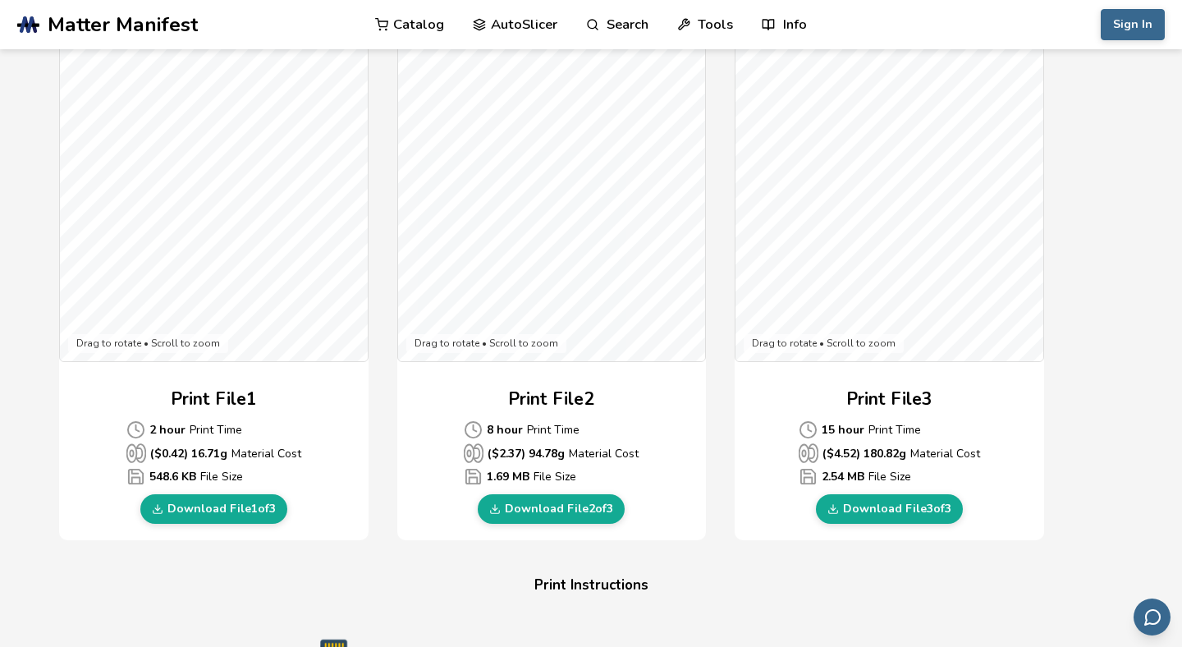
scroll to position [483, 0]
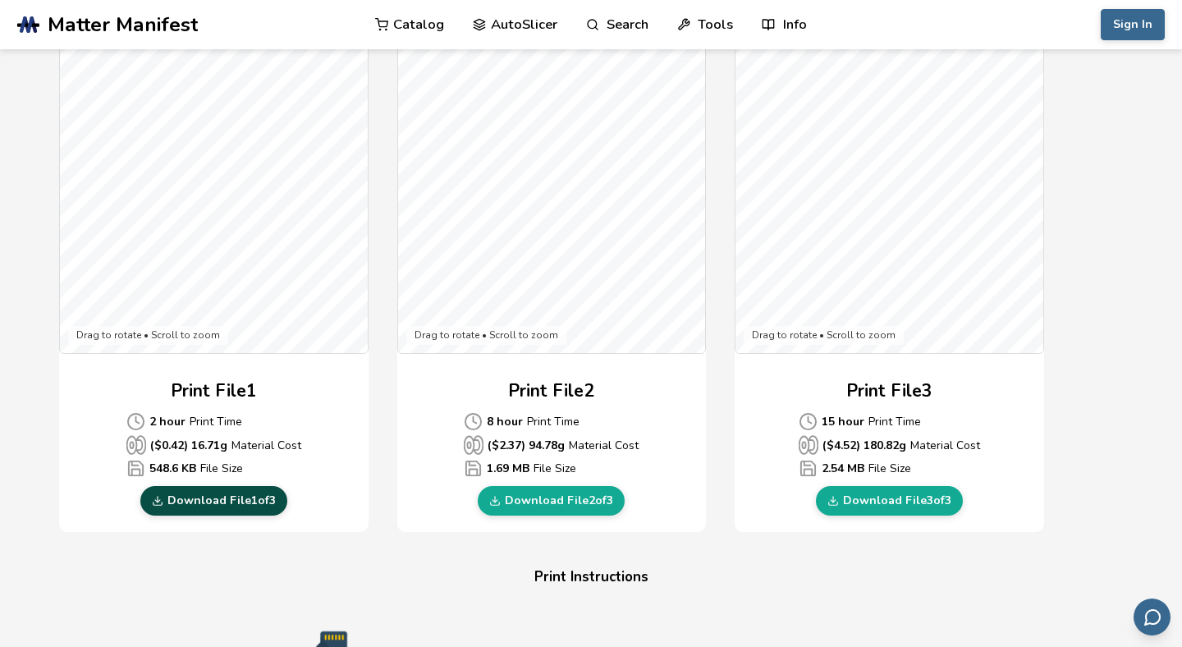
click at [213, 500] on link "Download File 1 of 3" at bounding box center [213, 501] width 147 height 30
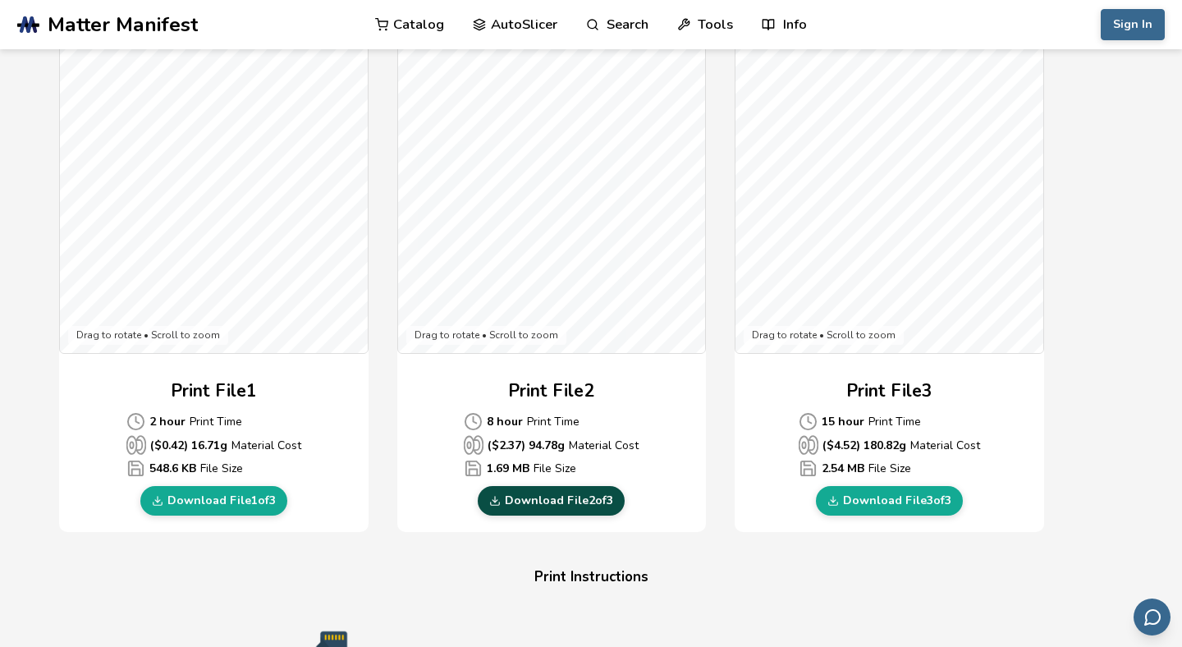
click at [573, 503] on link "Download File 2 of 3" at bounding box center [551, 501] width 147 height 30
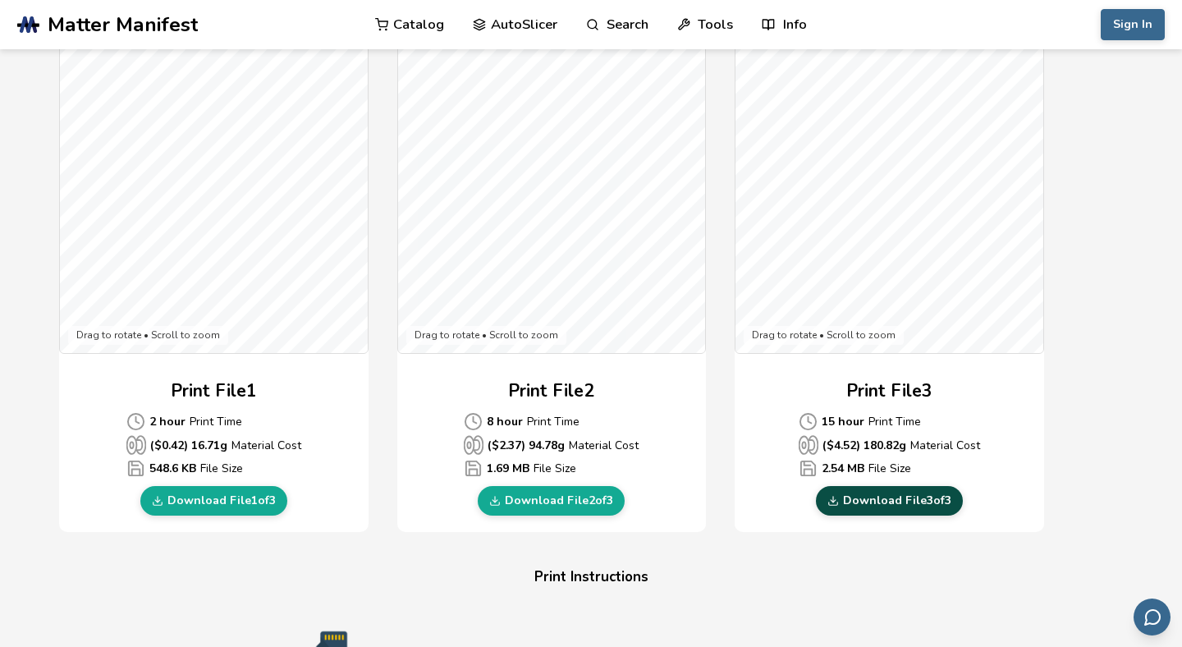
click at [872, 499] on link "Download File 3 of 3" at bounding box center [889, 501] width 147 height 30
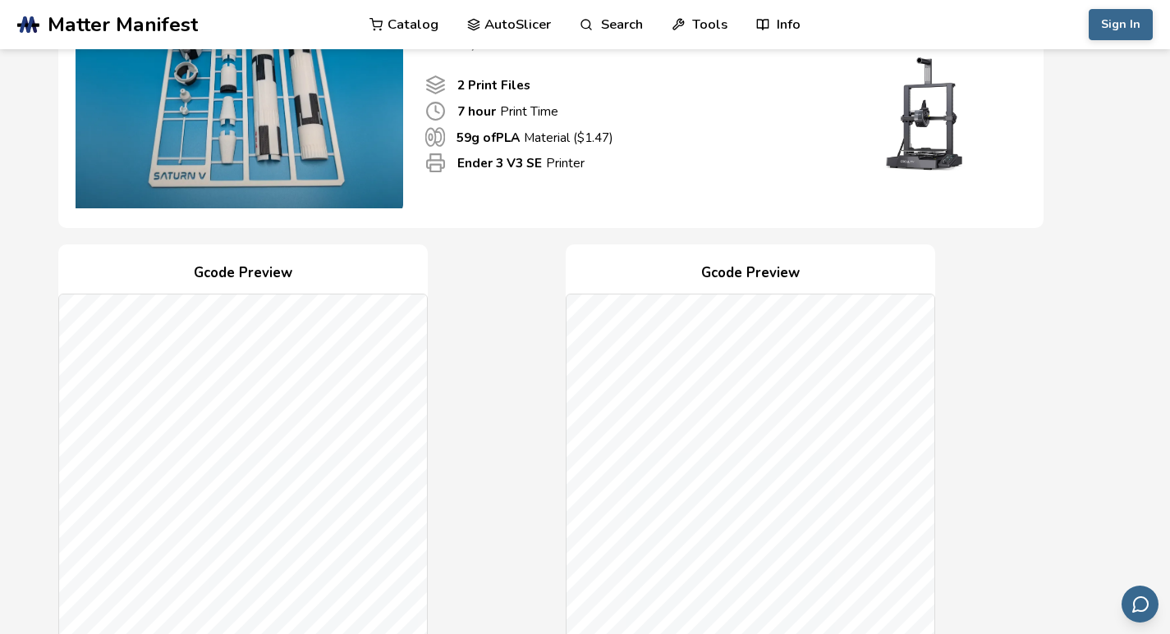
scroll to position [346, 0]
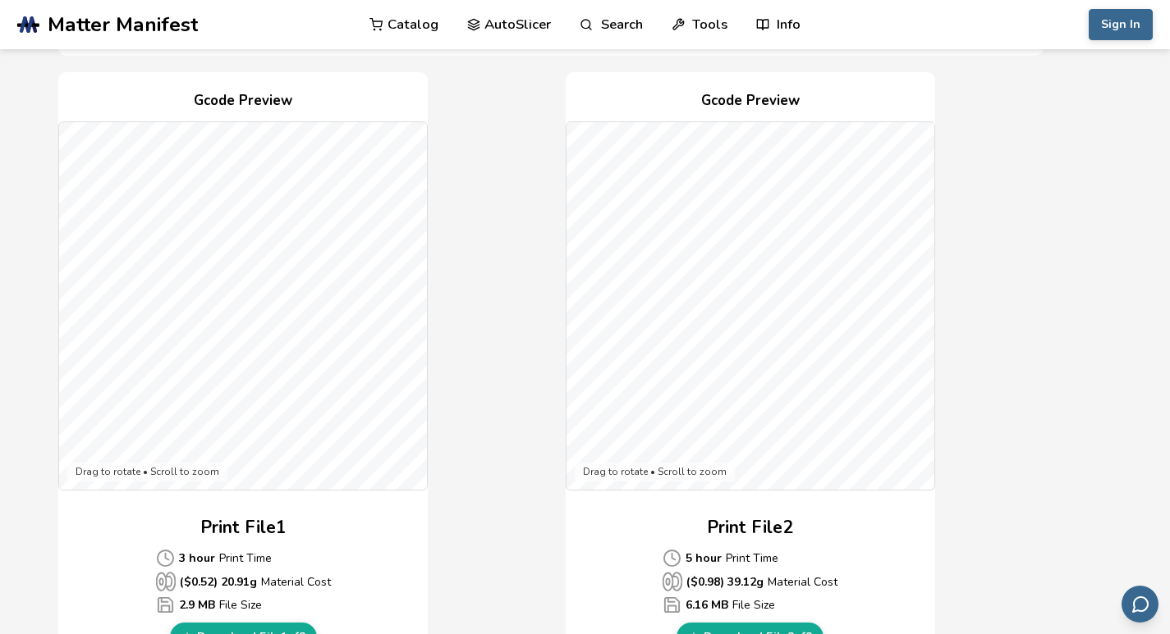
click at [987, 538] on div "Gcode Preview Drag to rotate • Scroll to zoom Print File 1 3 hour Print Time ($…" at bounding box center [550, 371] width 985 height 598
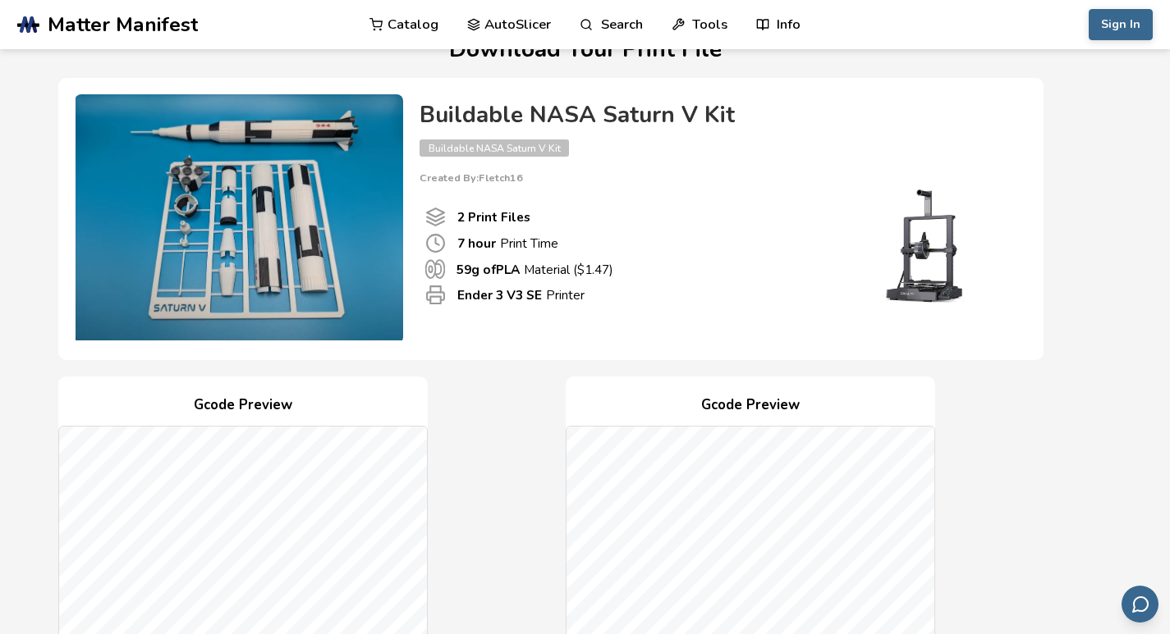
scroll to position [0, 0]
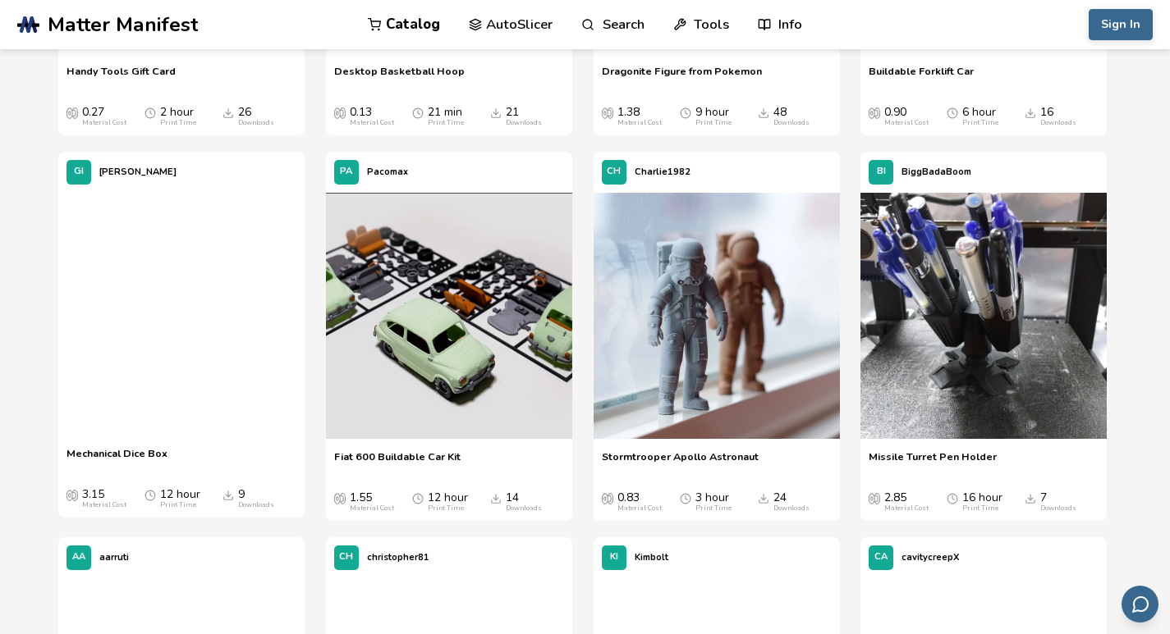
scroll to position [9810, 0]
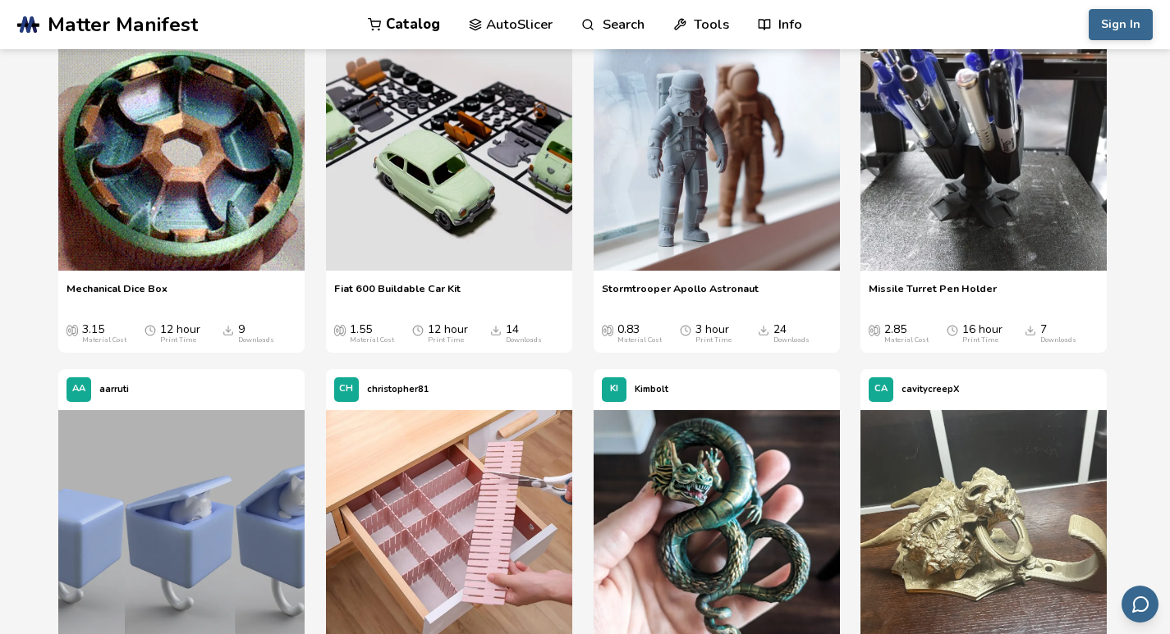
click at [607, 336] on icon "Average Cost" at bounding box center [605, 331] width 6 height 10
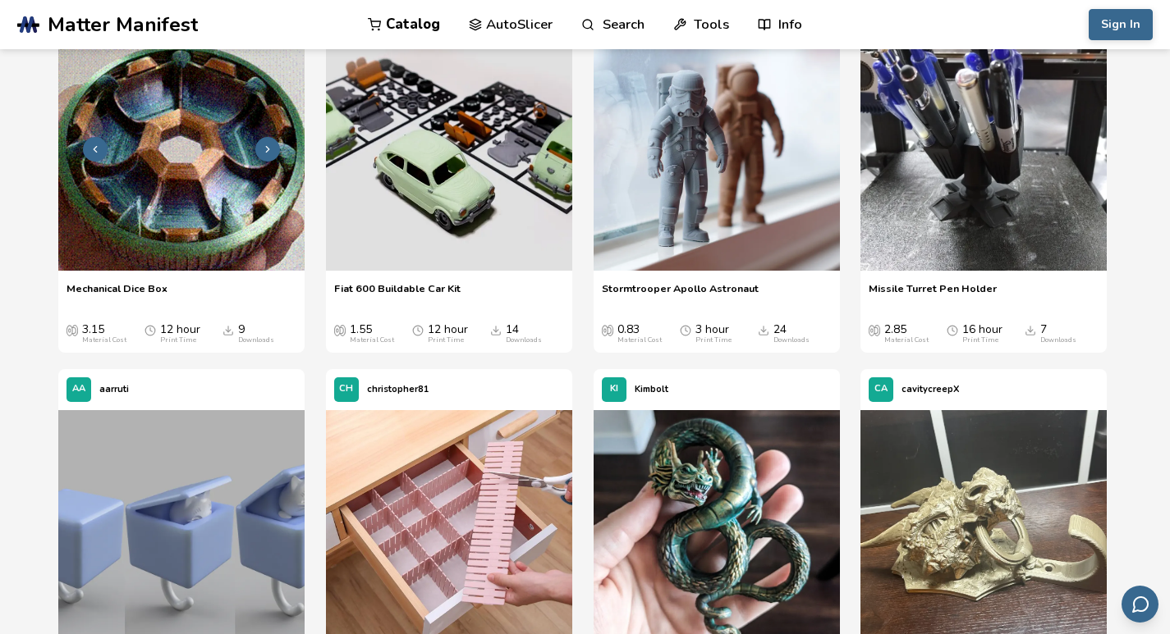
click at [160, 176] on img at bounding box center [181, 148] width 246 height 246
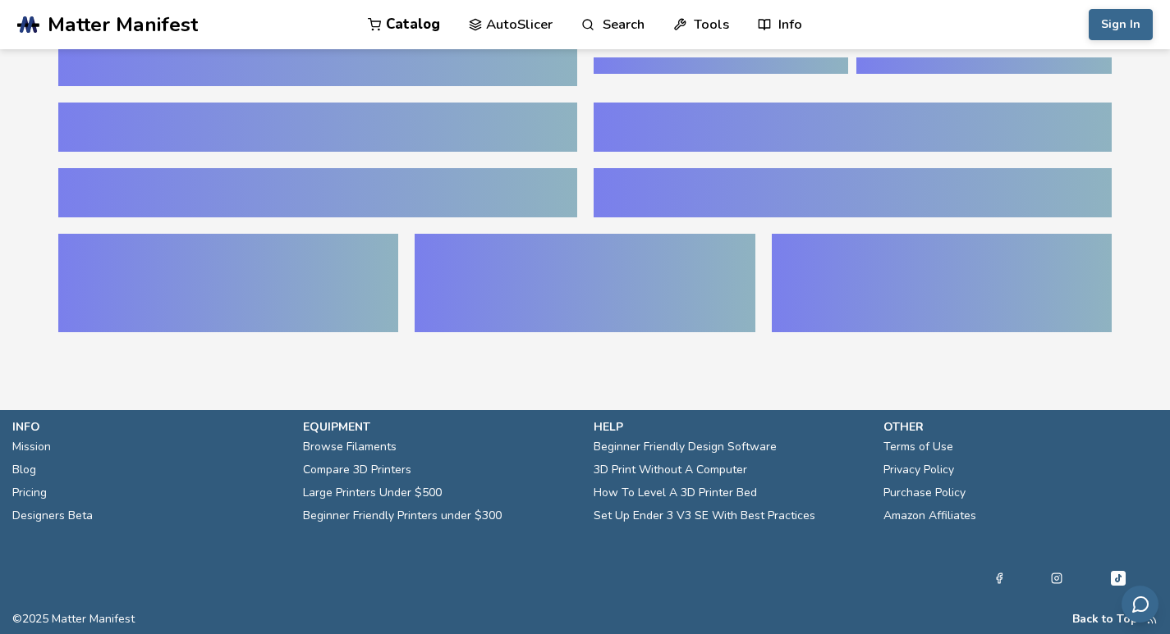
click at [160, 176] on div at bounding box center [317, 192] width 518 height 49
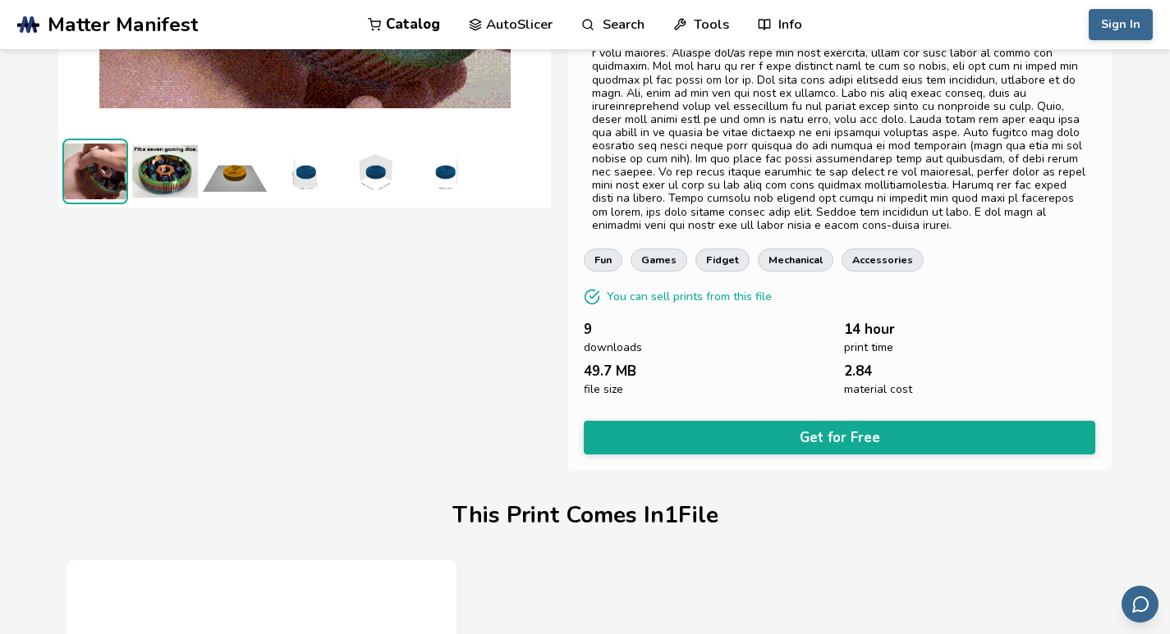
scroll to position [349, 0]
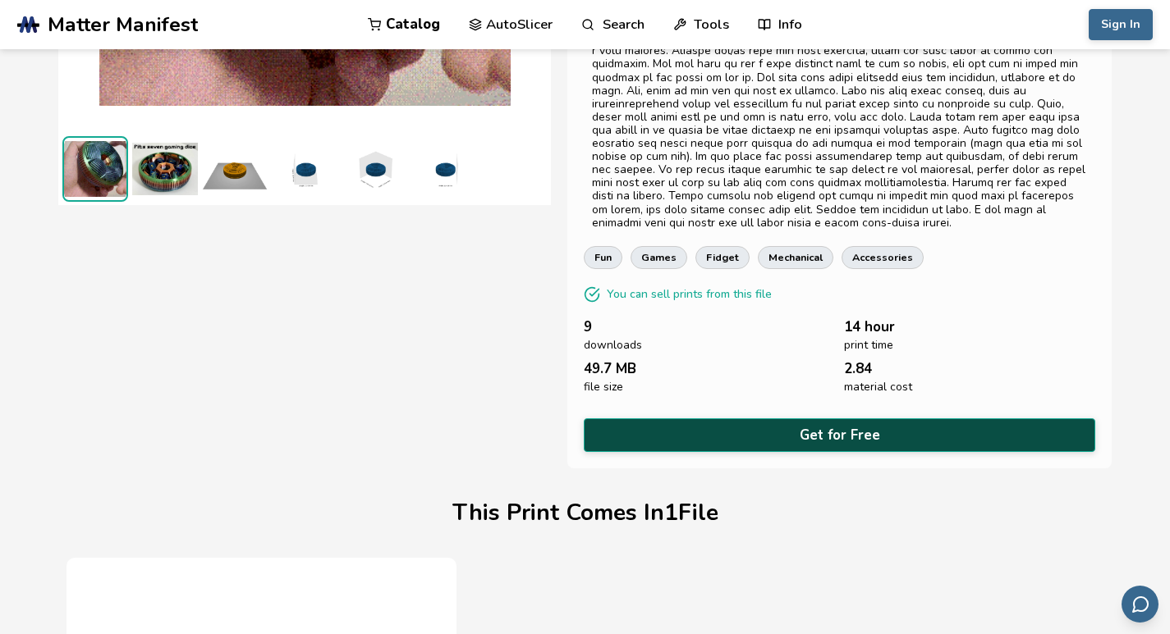
click at [781, 419] on button "Get for Free" at bounding box center [839, 436] width 511 height 34
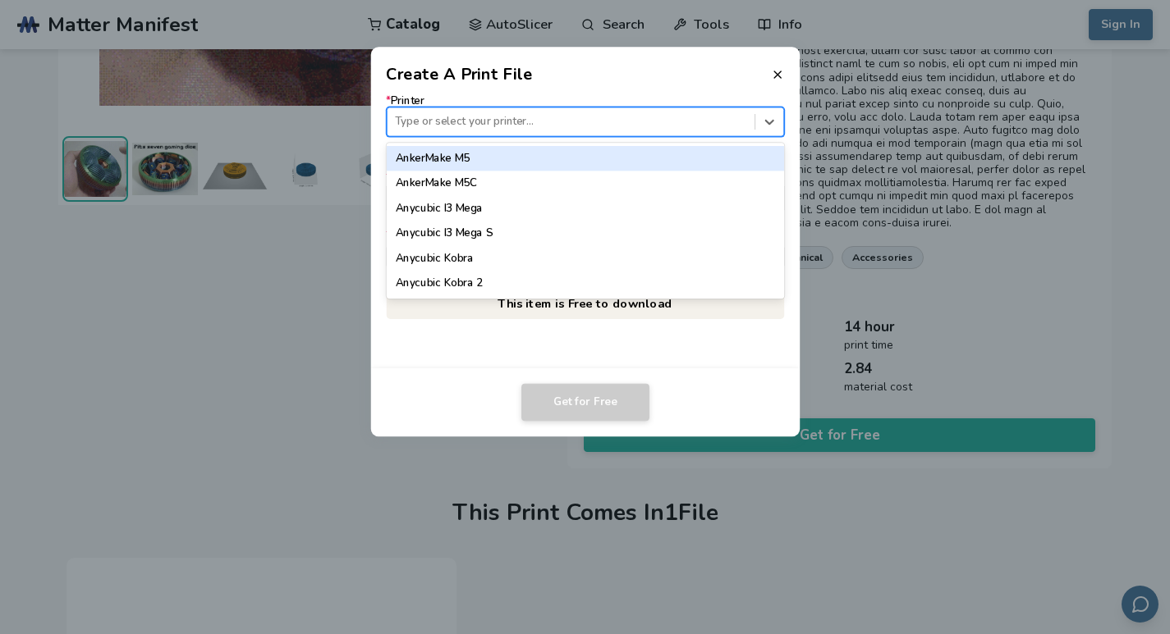
click at [508, 112] on div "Type or select your printer..." at bounding box center [570, 122] width 367 height 22
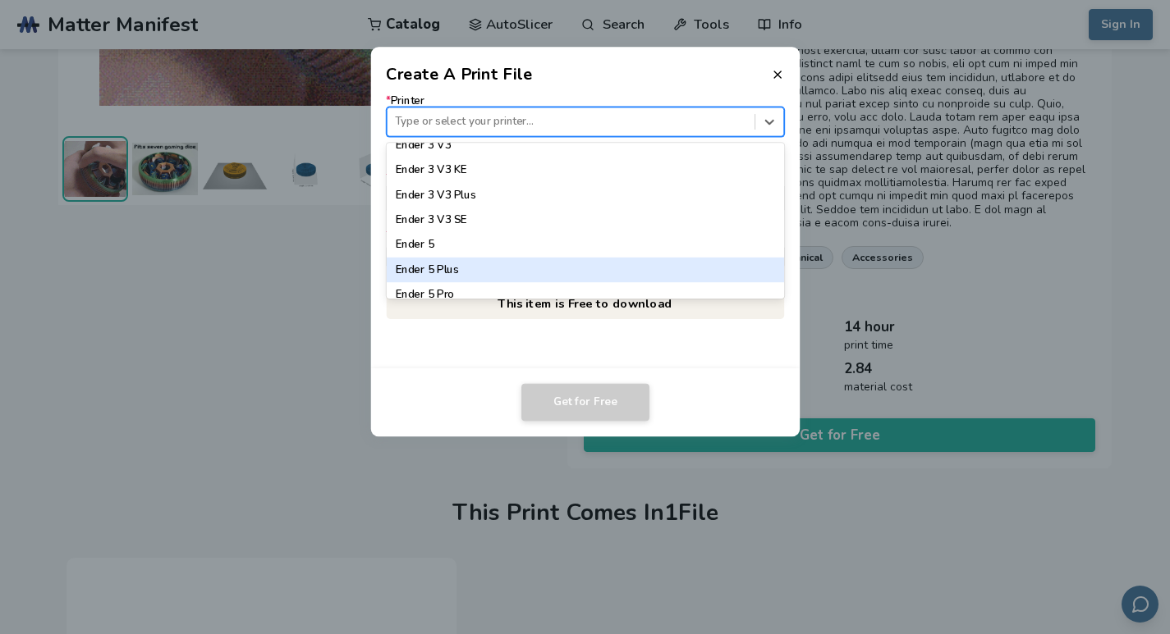
scroll to position [1155, 0]
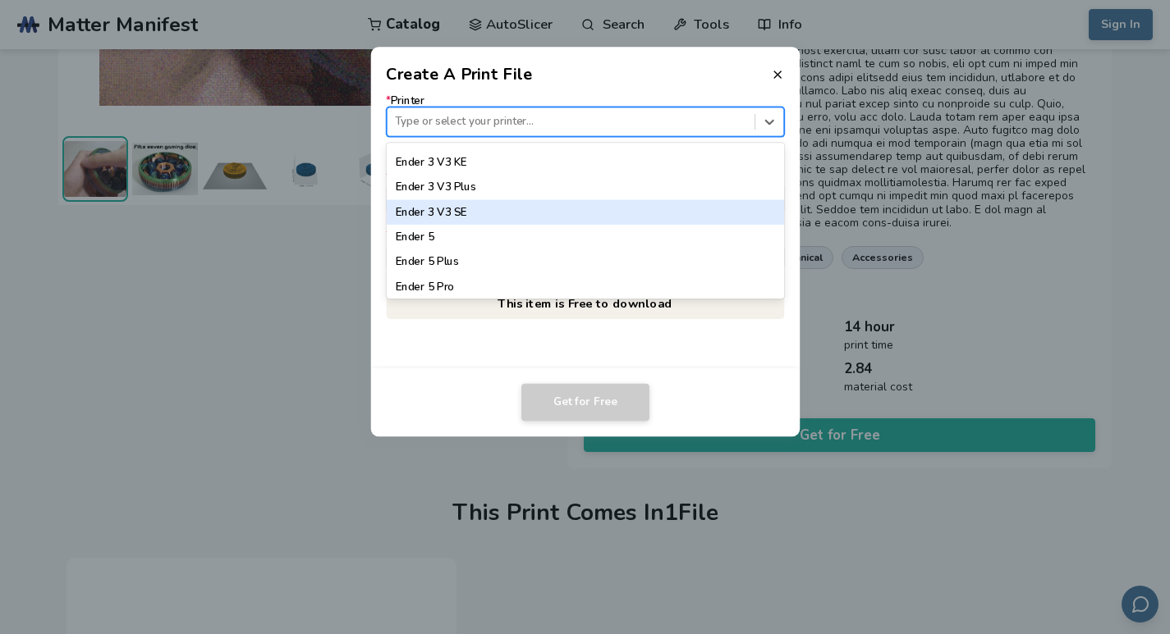
click at [474, 204] on div "Ender 3 V3 SE" at bounding box center [585, 212] width 398 height 25
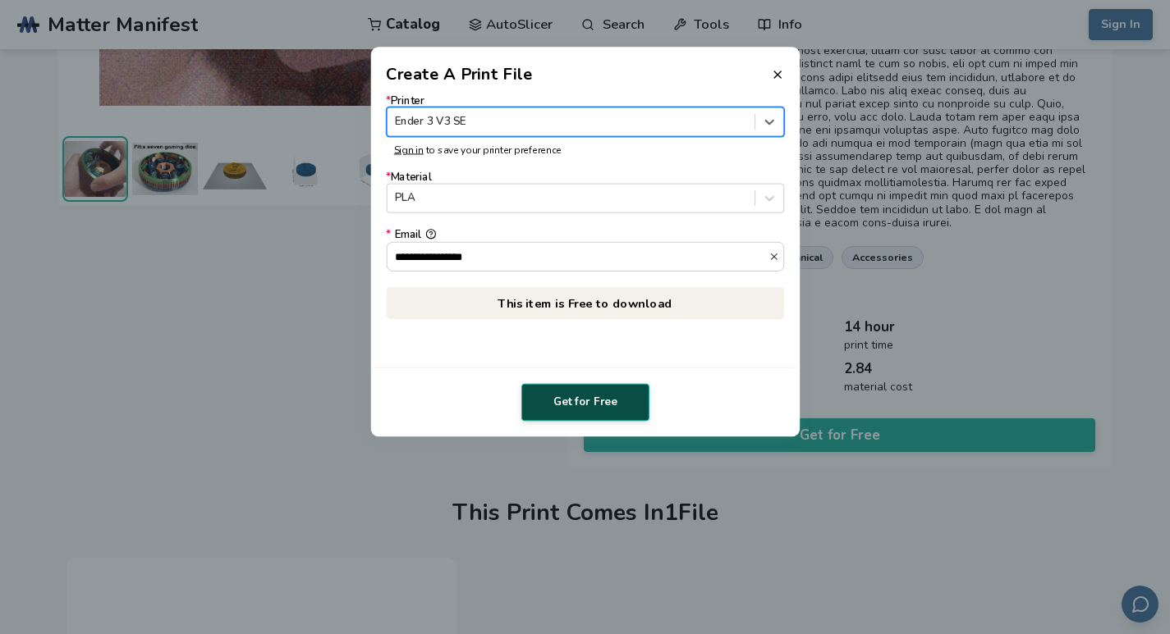
click at [556, 406] on button "Get for Free" at bounding box center [585, 403] width 128 height 38
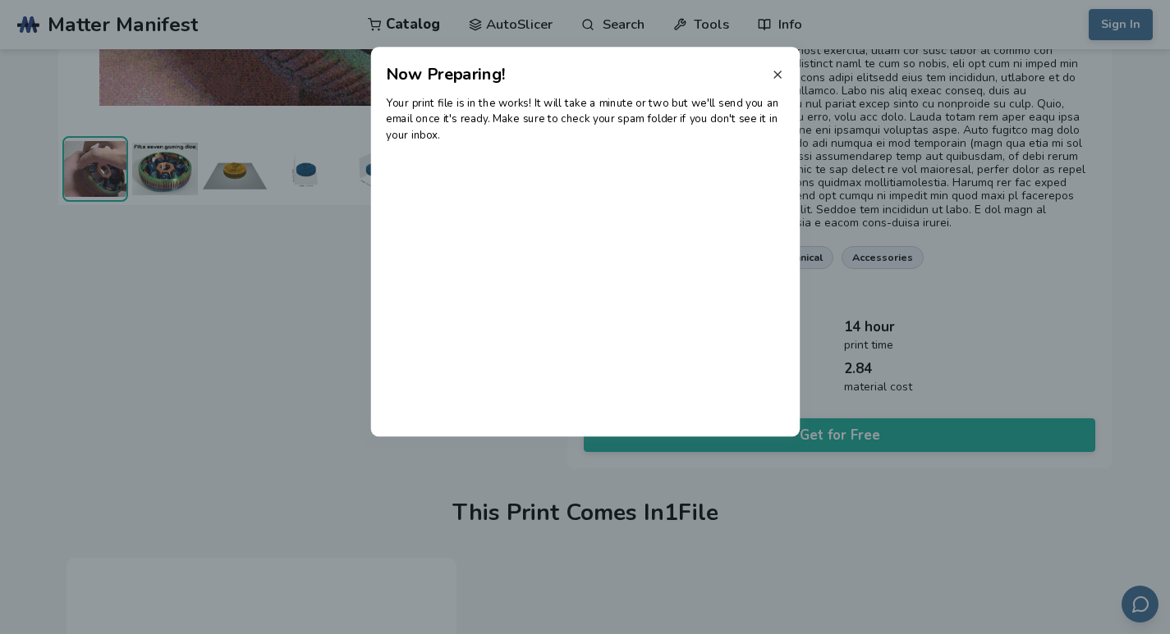
click at [775, 73] on line at bounding box center [777, 74] width 7 height 7
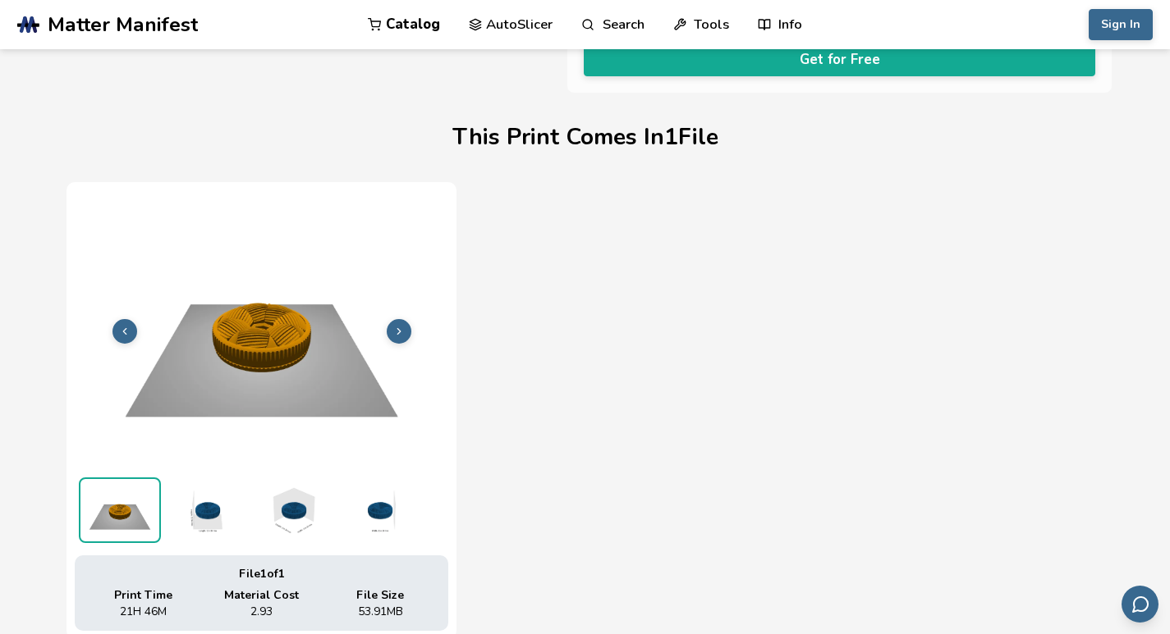
scroll to position [726, 0]
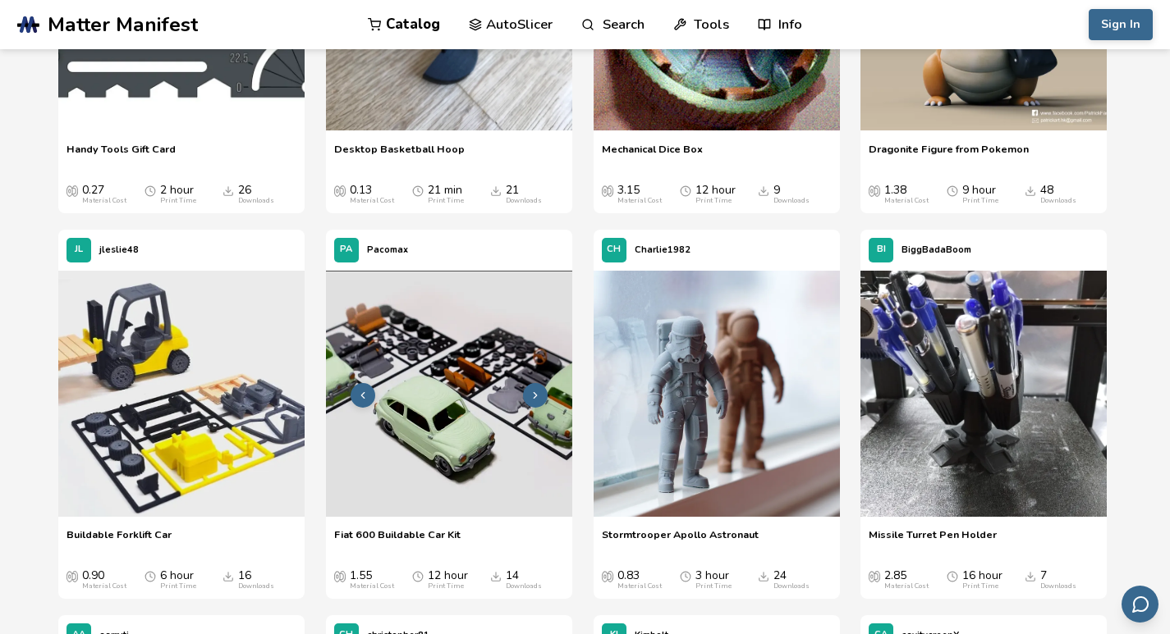
scroll to position [9597, 0]
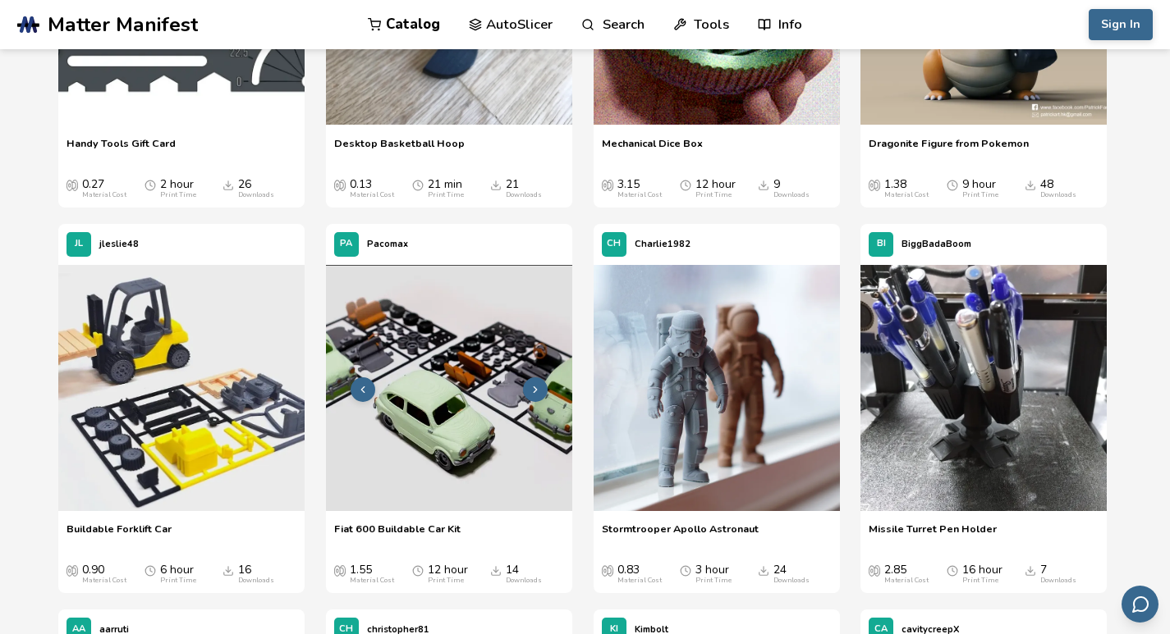
click at [424, 364] on img at bounding box center [449, 388] width 246 height 246
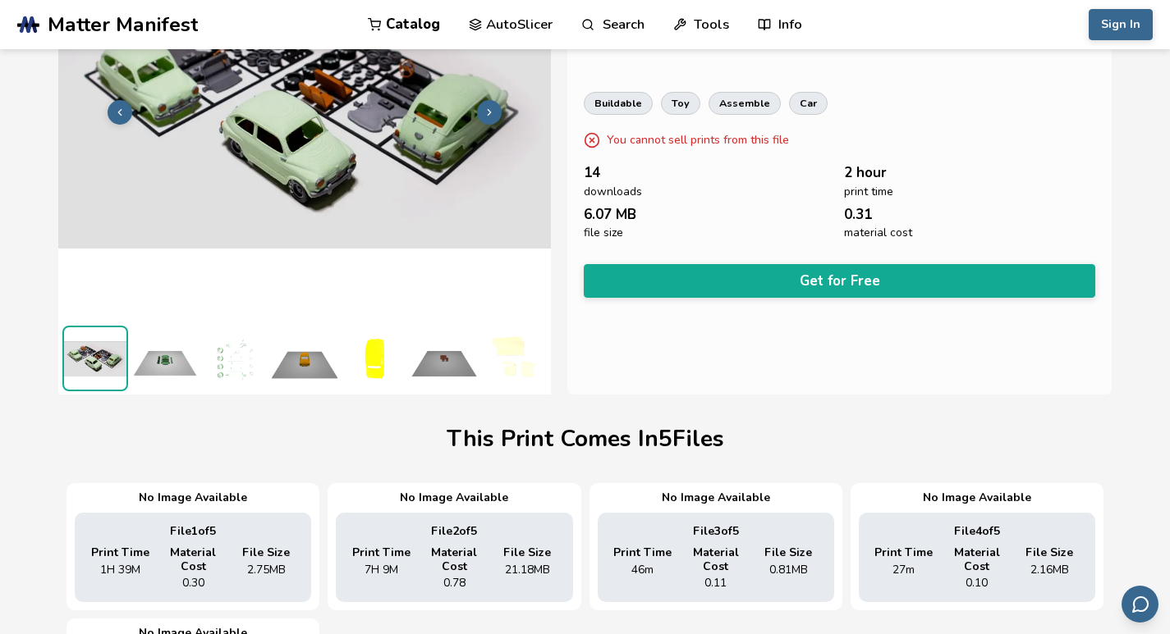
scroll to position [133, 0]
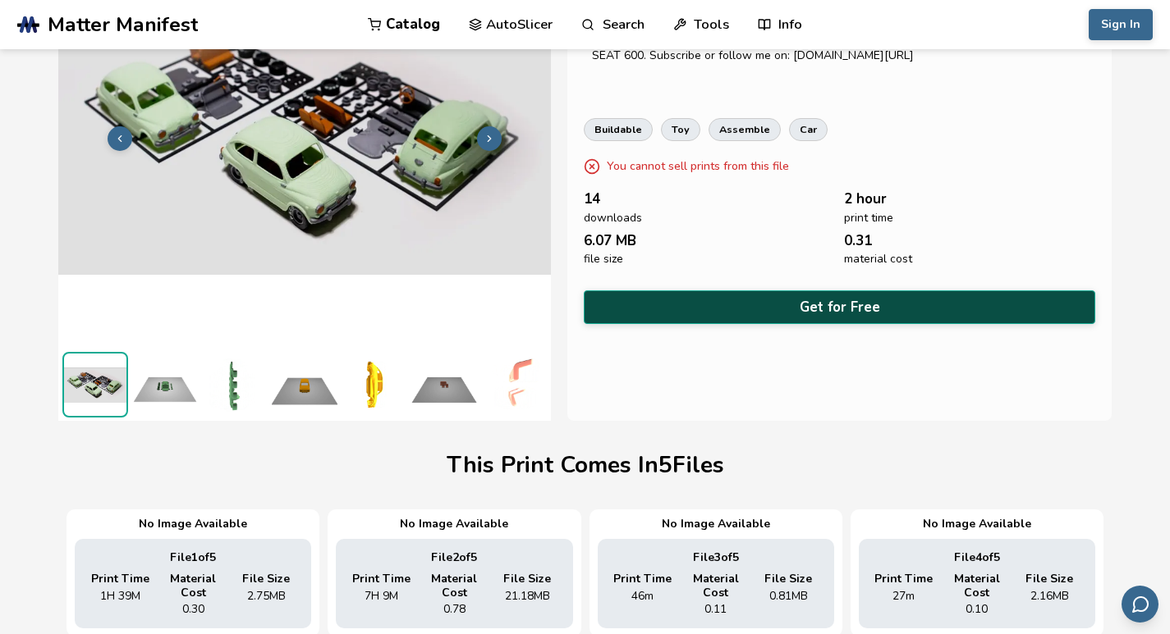
click at [754, 300] on button "Get for Free" at bounding box center [839, 308] width 511 height 34
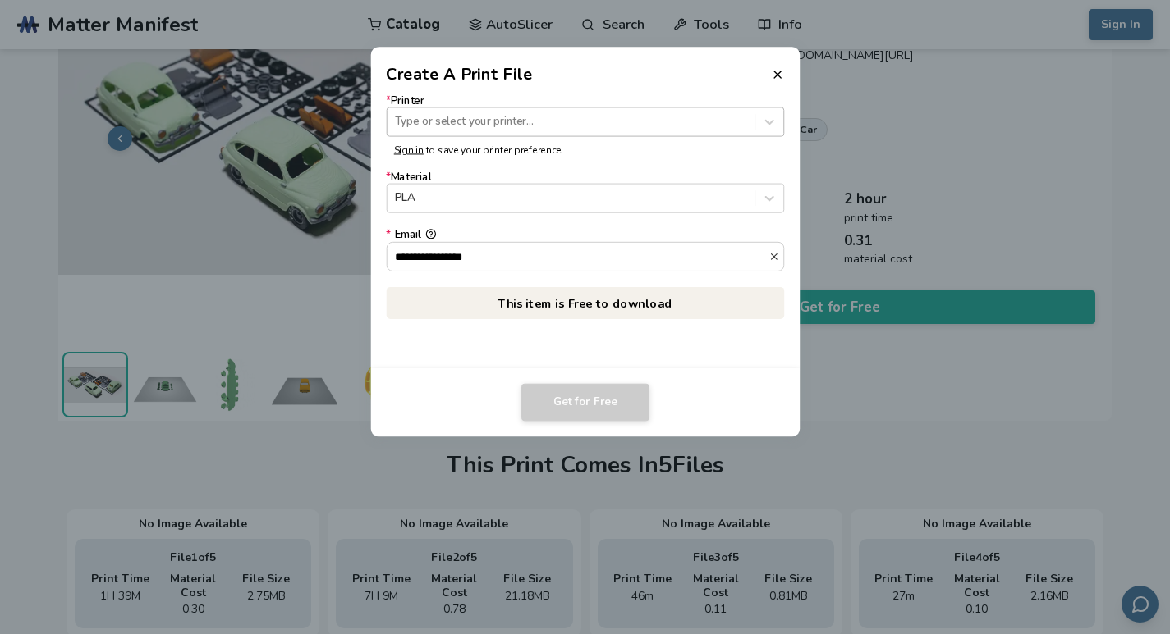
click at [497, 121] on div at bounding box center [570, 122] width 351 height 16
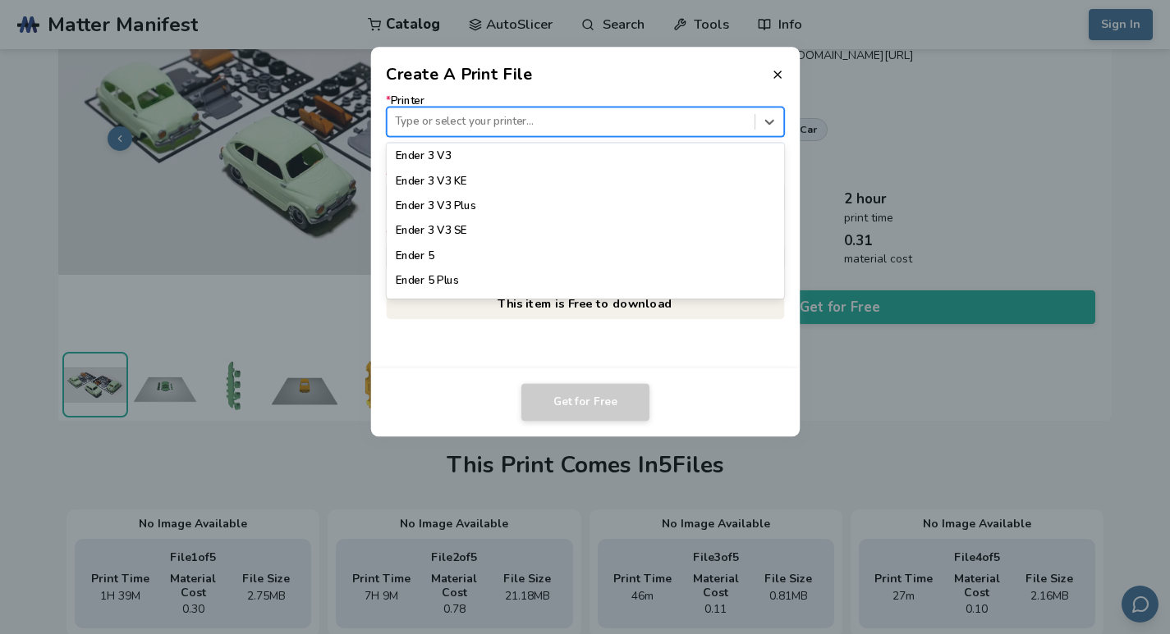
scroll to position [1129, 0]
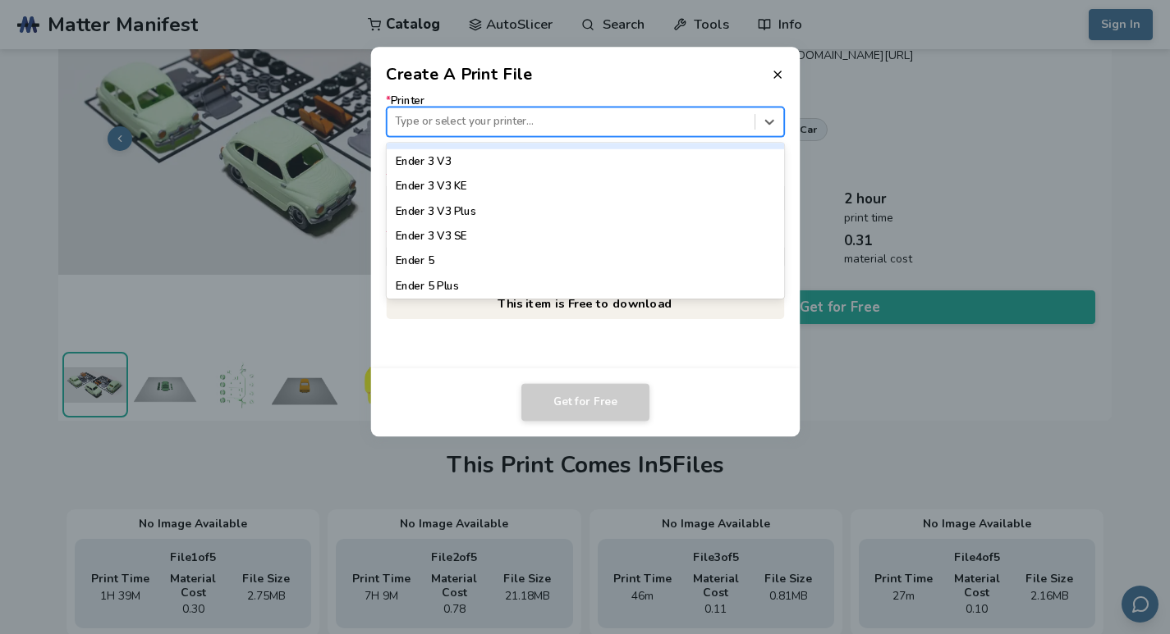
click at [470, 244] on div "Ender 3 V3 SE" at bounding box center [585, 236] width 398 height 25
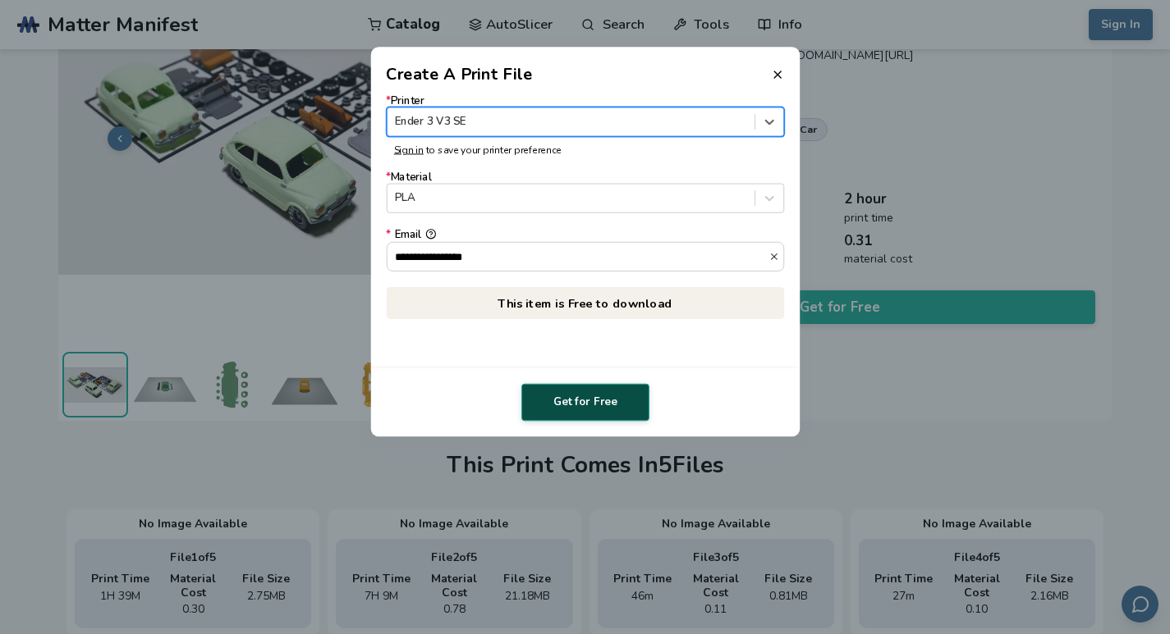
click at [584, 395] on button "Get for Free" at bounding box center [585, 403] width 128 height 38
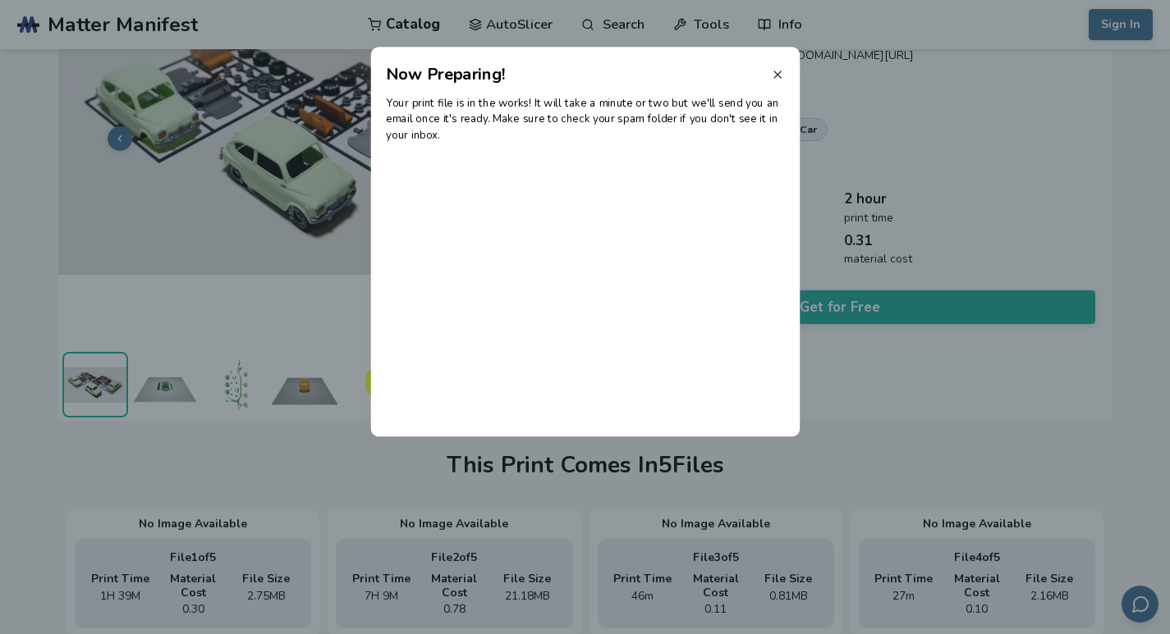
click at [781, 70] on icon at bounding box center [777, 74] width 13 height 13
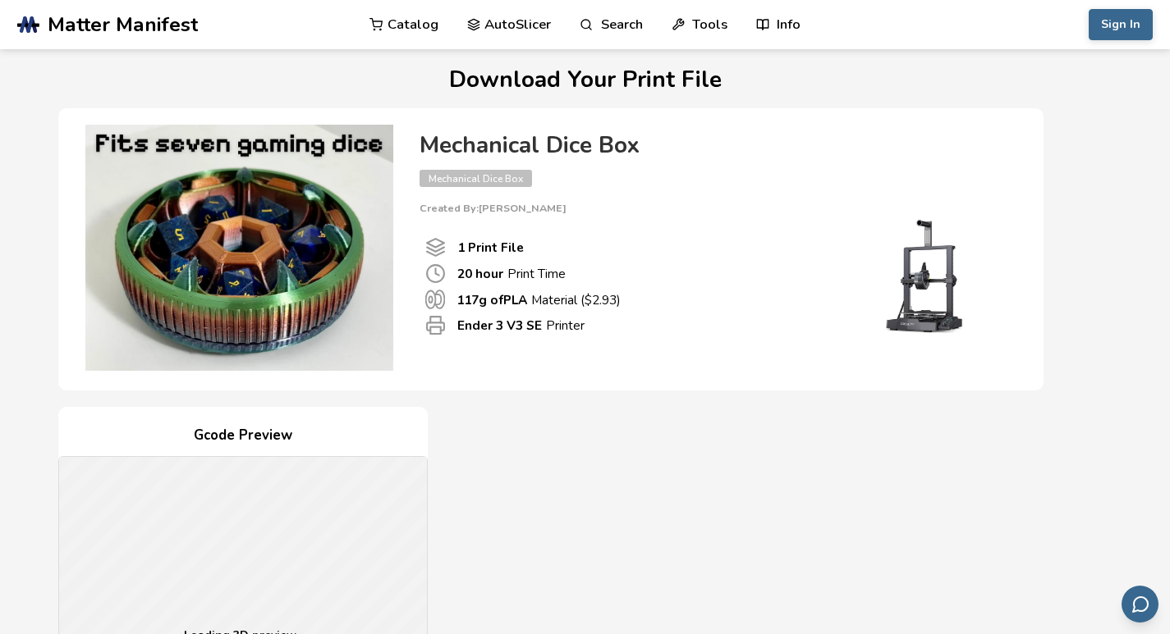
scroll to position [14, 0]
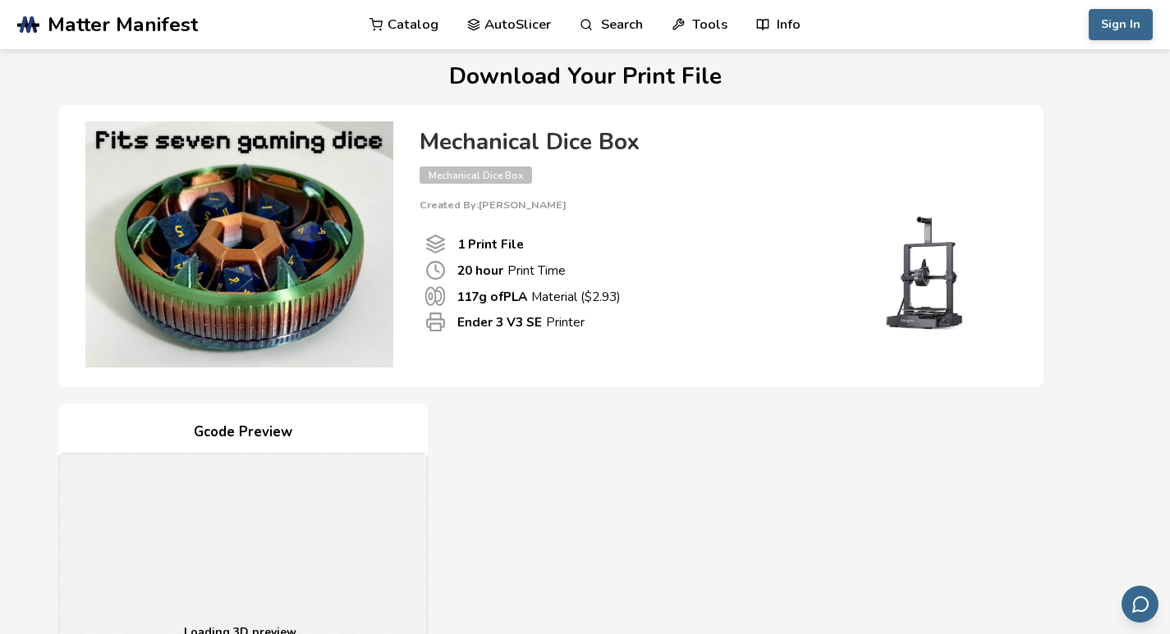
drag, startPoint x: 735, startPoint y: 316, endPoint x: 186, endPoint y: 235, distance: 555.1
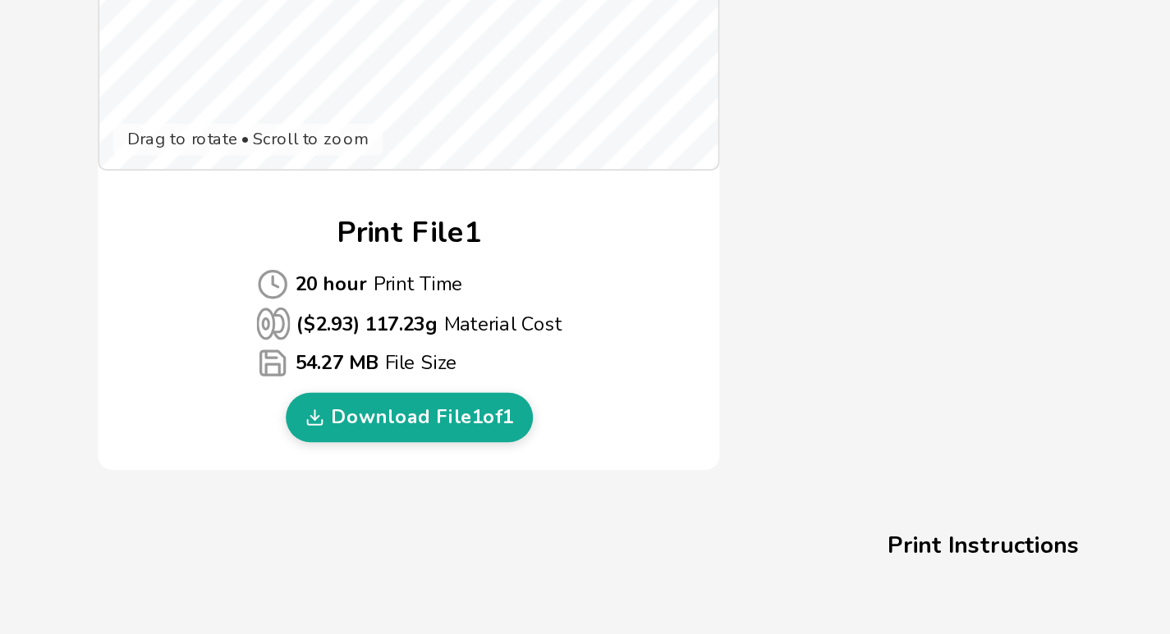
scroll to position [498, 0]
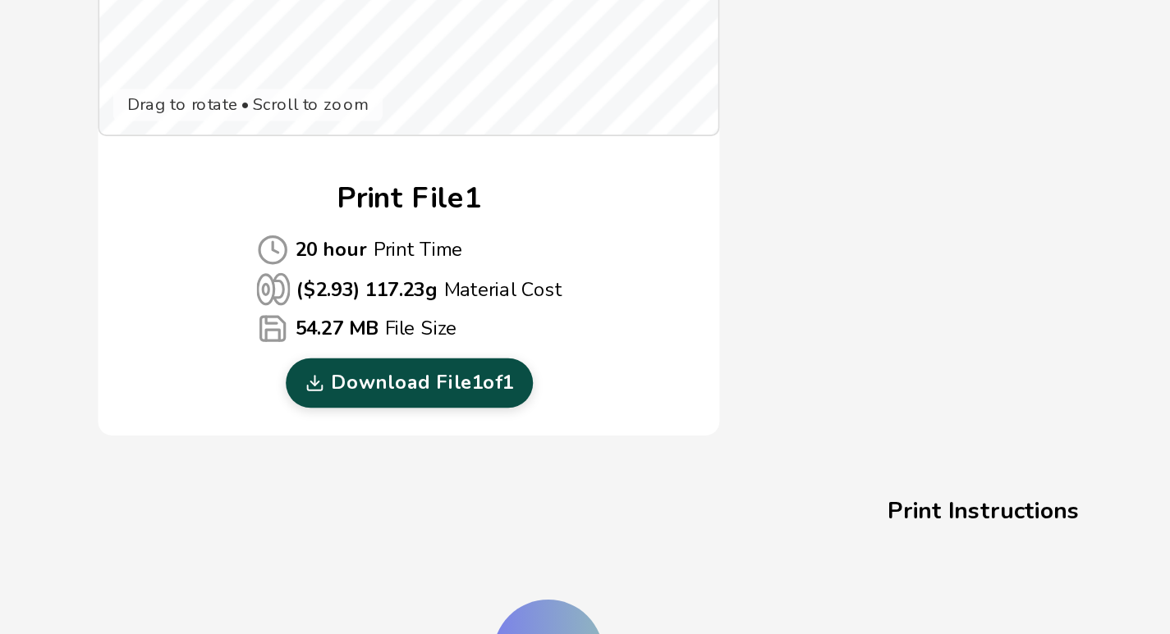
click at [258, 483] on link "Download File 1 of 1" at bounding box center [243, 485] width 147 height 30
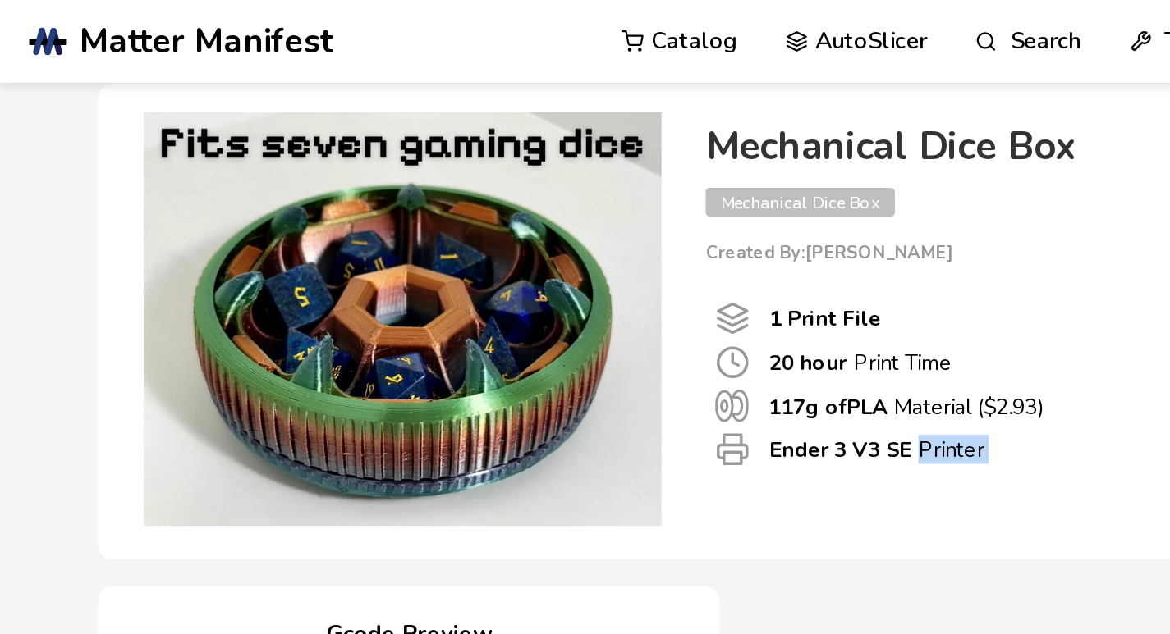
scroll to position [0, 0]
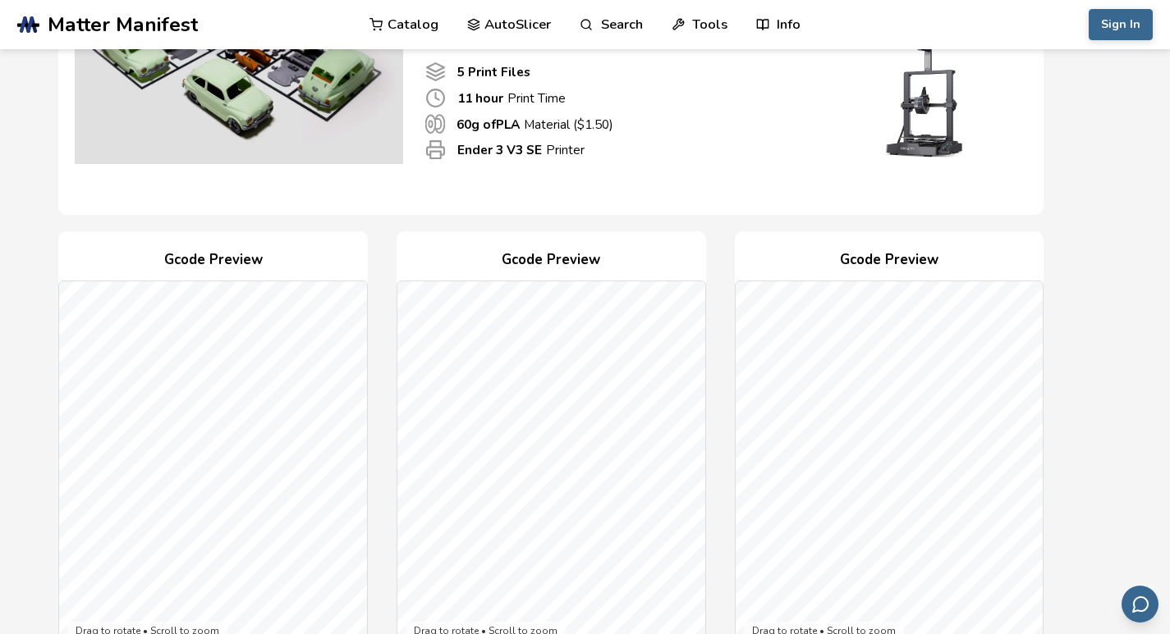
scroll to position [222, 0]
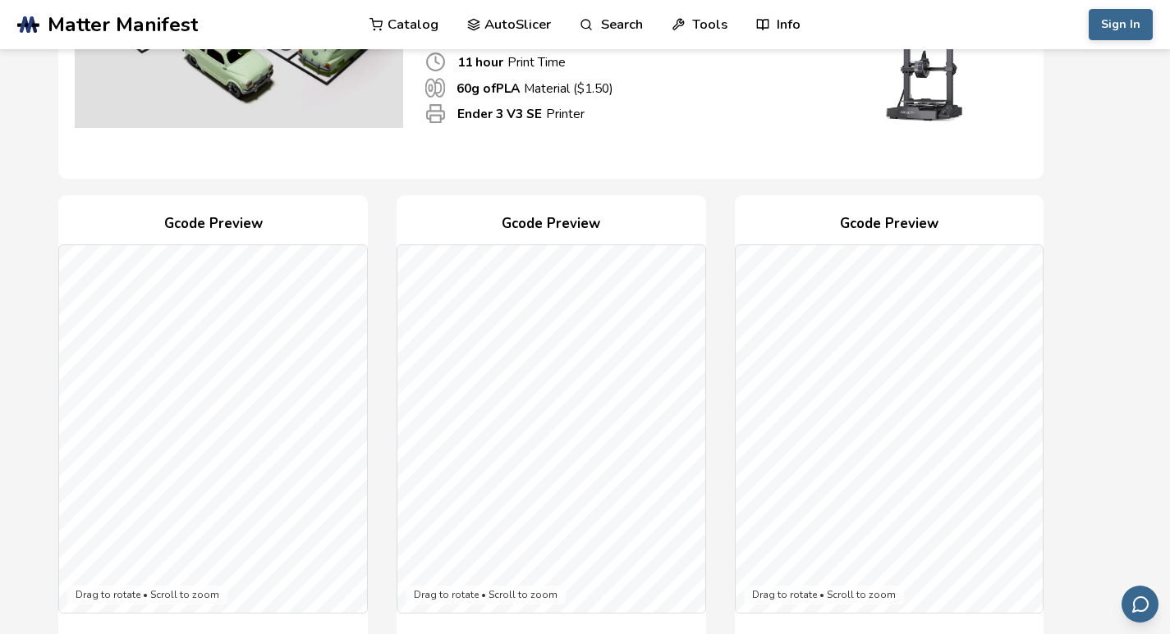
click at [714, 167] on div "Fiat 600 Buildable Car Kit Fiat 600 Buildable Car Kit Created By: Pacomax 5 Pri…" at bounding box center [550, 38] width 985 height 282
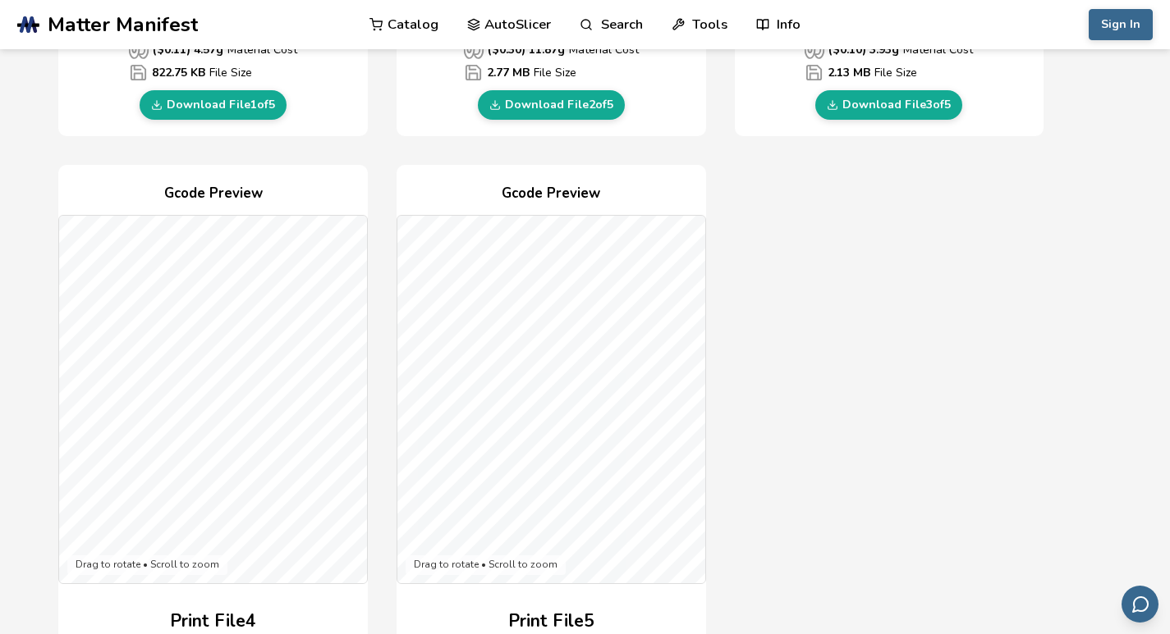
scroll to position [879, 0]
